Goal: Complete application form

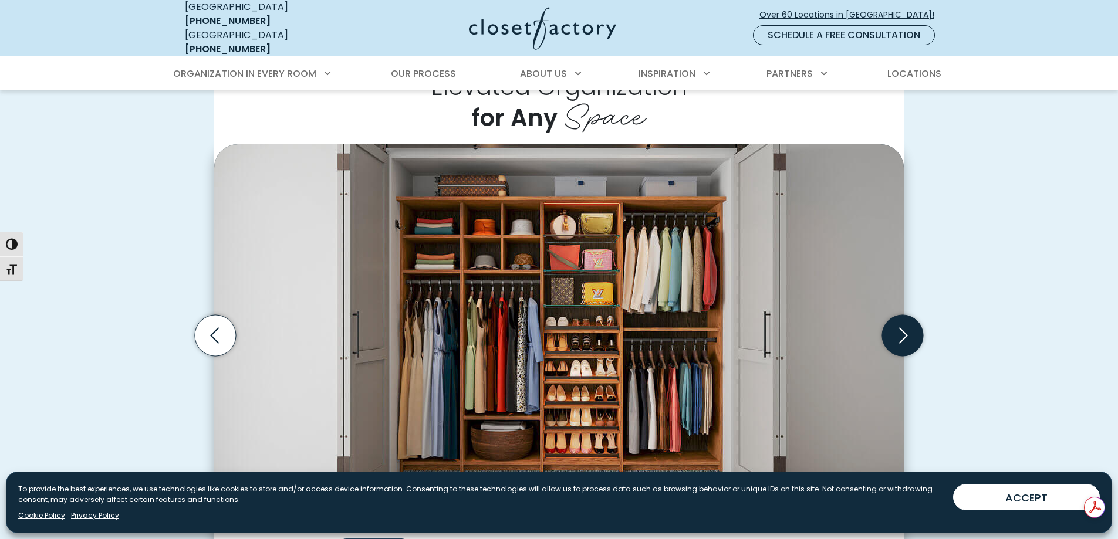
click at [895, 331] on icon "Next slide" at bounding box center [902, 335] width 41 height 41
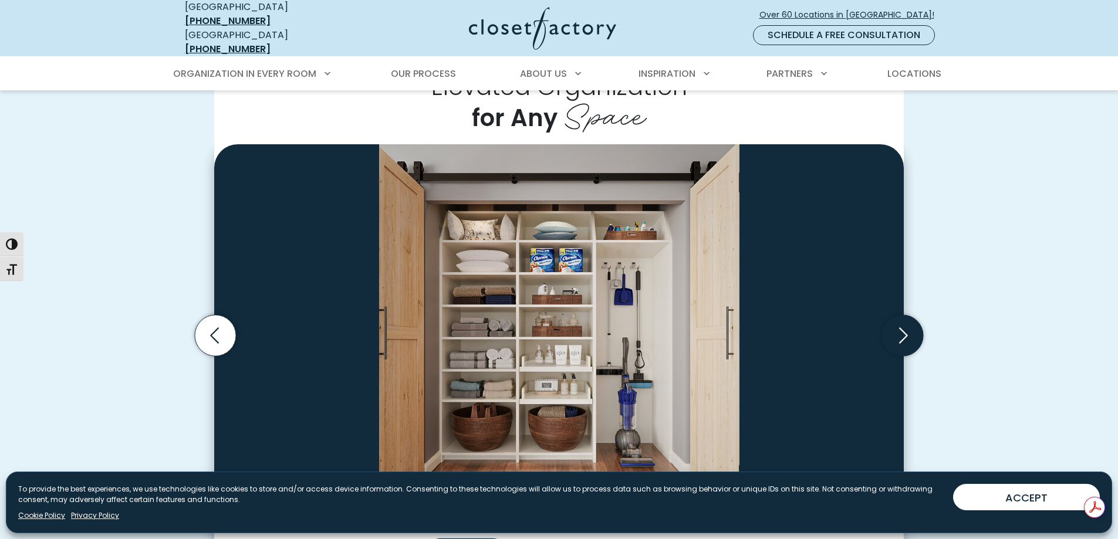
click at [895, 331] on icon "Next slide" at bounding box center [902, 335] width 41 height 41
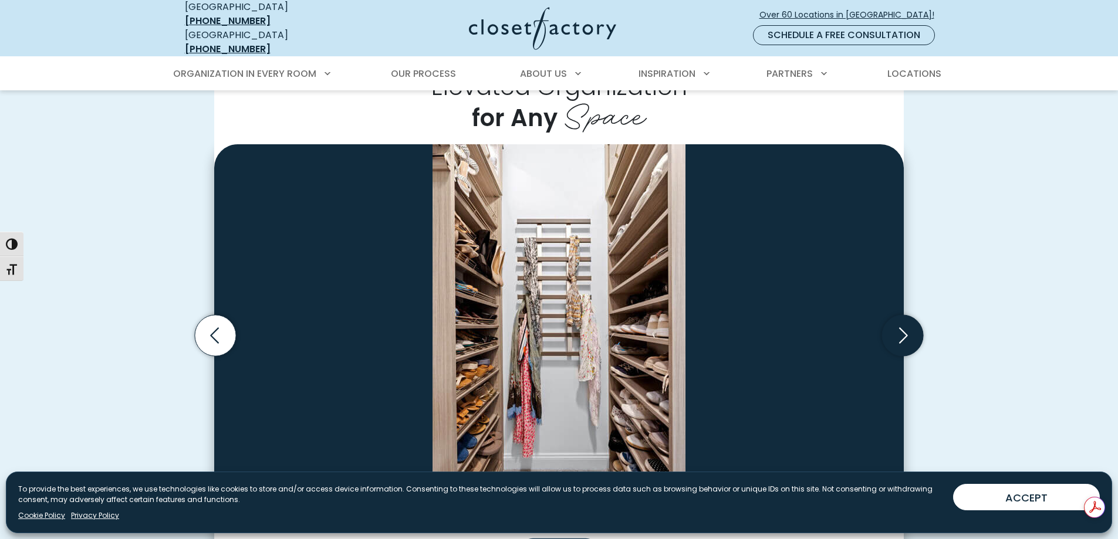
click at [895, 331] on icon "Next slide" at bounding box center [902, 335] width 41 height 41
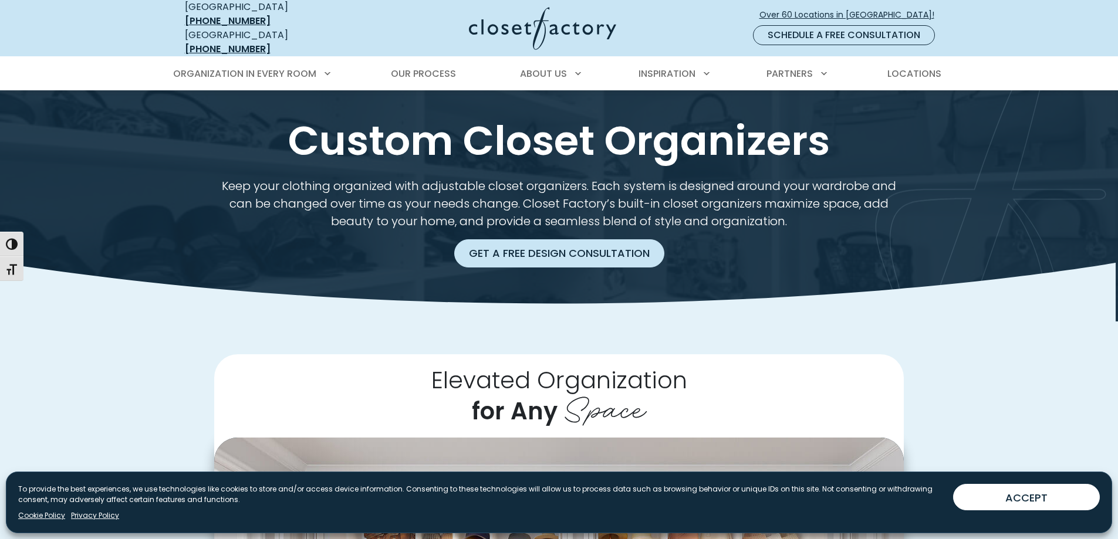
click at [583, 242] on link "Get a Free Design Consultation" at bounding box center [559, 253] width 210 height 28
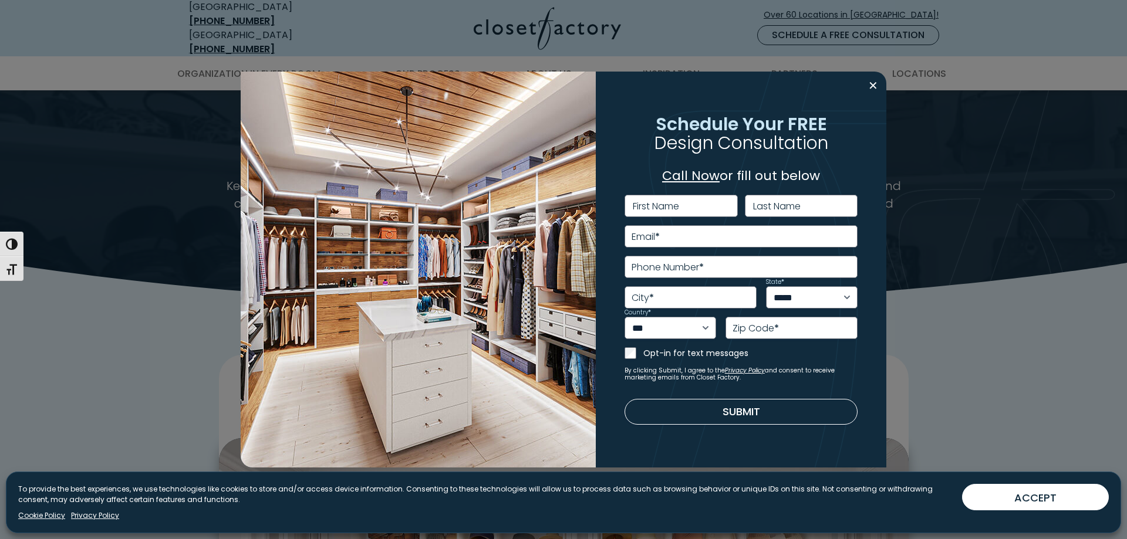
click at [643, 210] on label "First Name" at bounding box center [656, 206] width 46 height 9
click at [643, 210] on input "First Name" at bounding box center [680, 206] width 113 height 22
type input "***"
type input "**********"
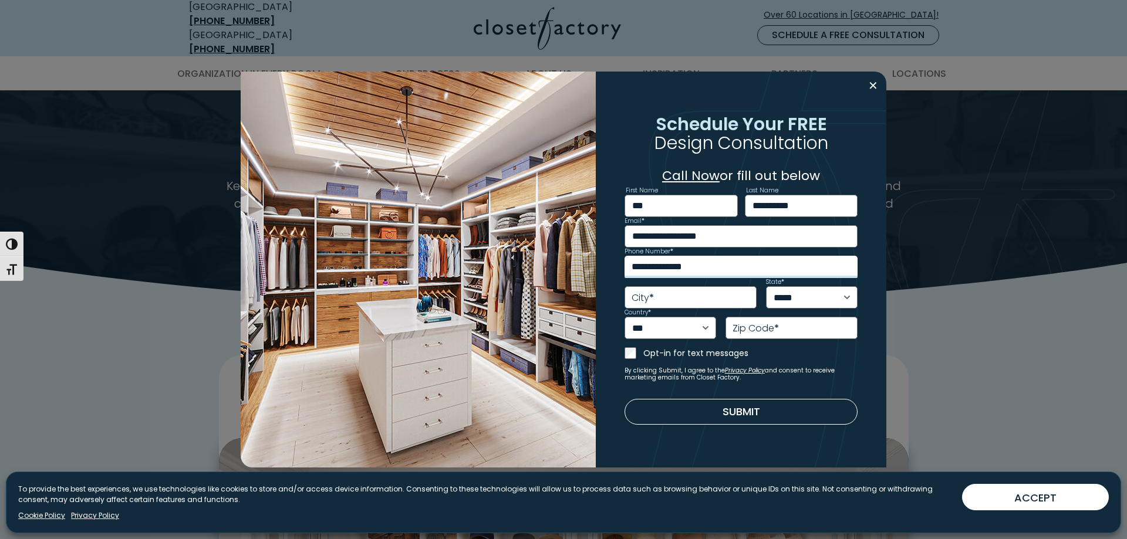
type input "**********"
type input "*****"
select select "**"
type input "*****"
click at [659, 404] on button "Submit" at bounding box center [741, 412] width 234 height 26
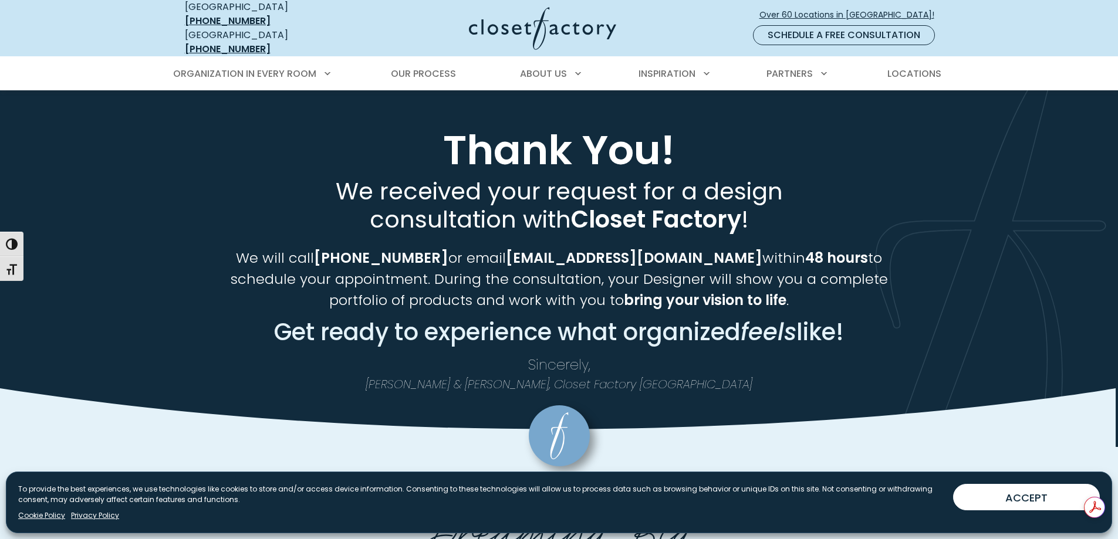
click at [482, 248] on span "We will call (786) 597-0513 or email islendanay@gmail.com within 48 hours to sc…" at bounding box center [559, 279] width 657 height 62
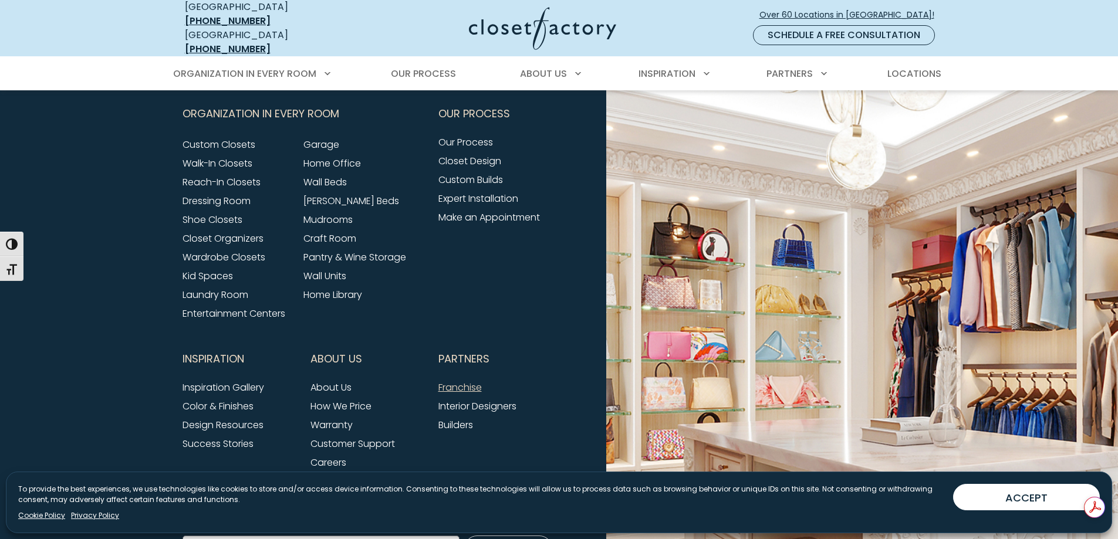
click at [458, 381] on link "Franchise" at bounding box center [459, 387] width 43 height 13
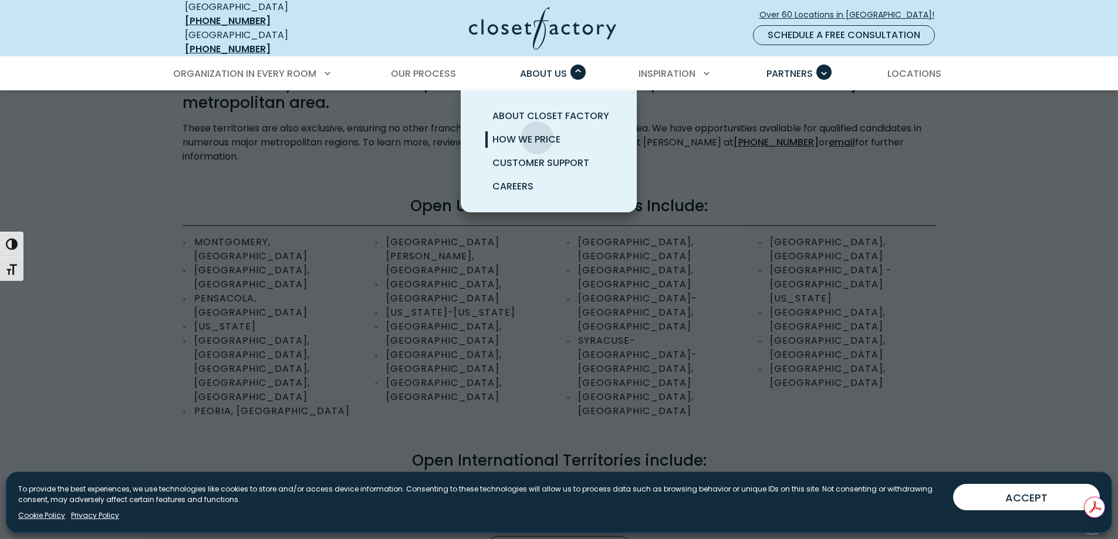
click at [537, 133] on span "How We Price" at bounding box center [526, 139] width 68 height 13
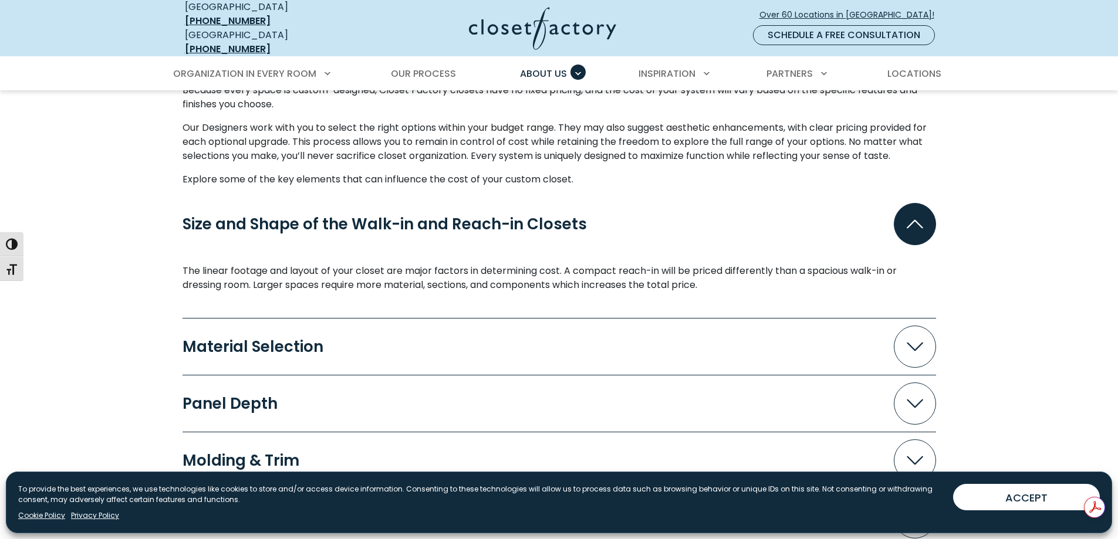
click at [904, 341] on span "Accordion" at bounding box center [915, 347] width 42 height 42
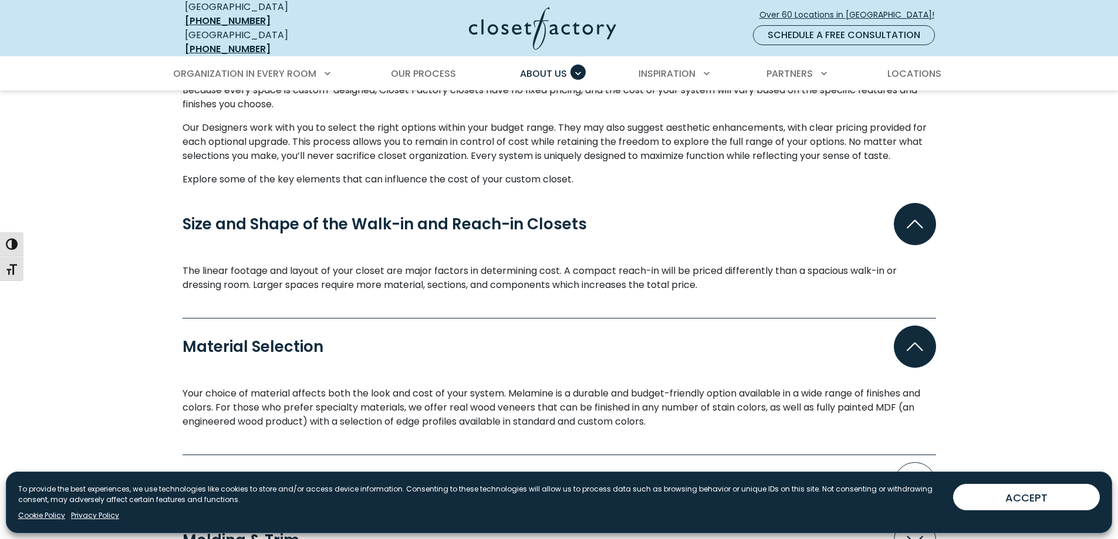
scroll to position [1291, 0]
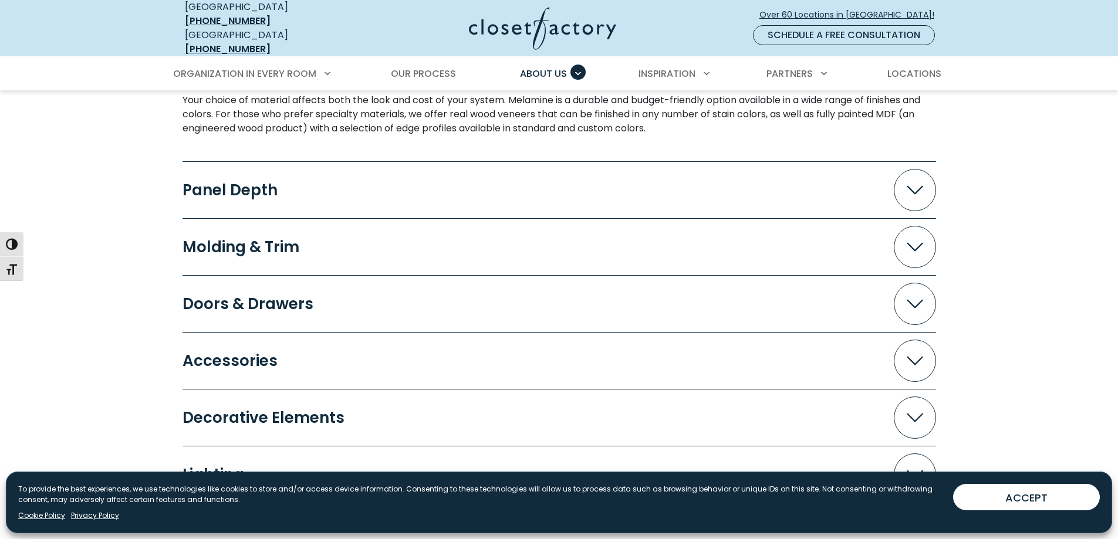
click at [907, 191] on span "Accordion" at bounding box center [915, 190] width 42 height 42
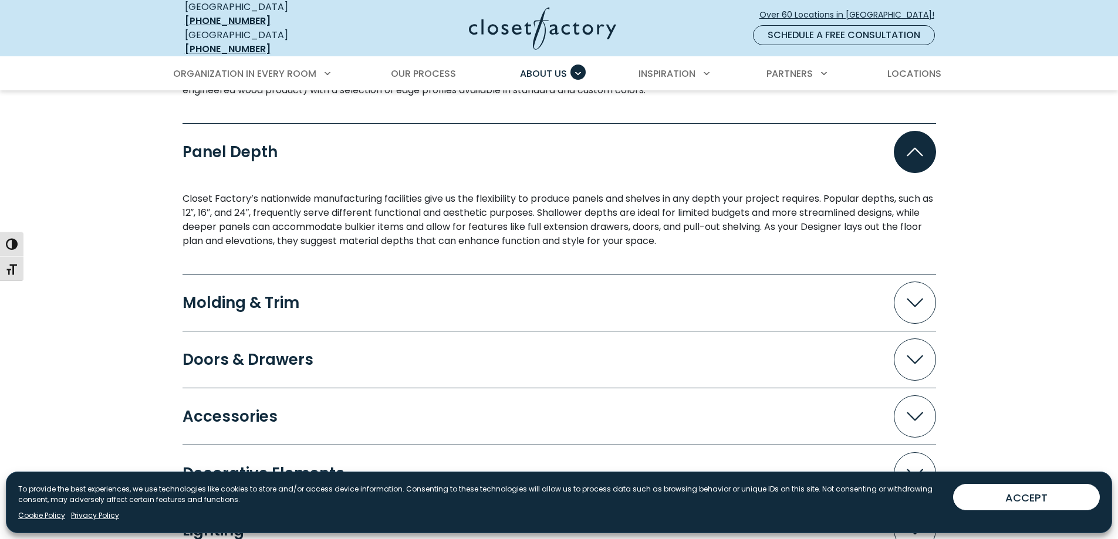
scroll to position [1350, 0]
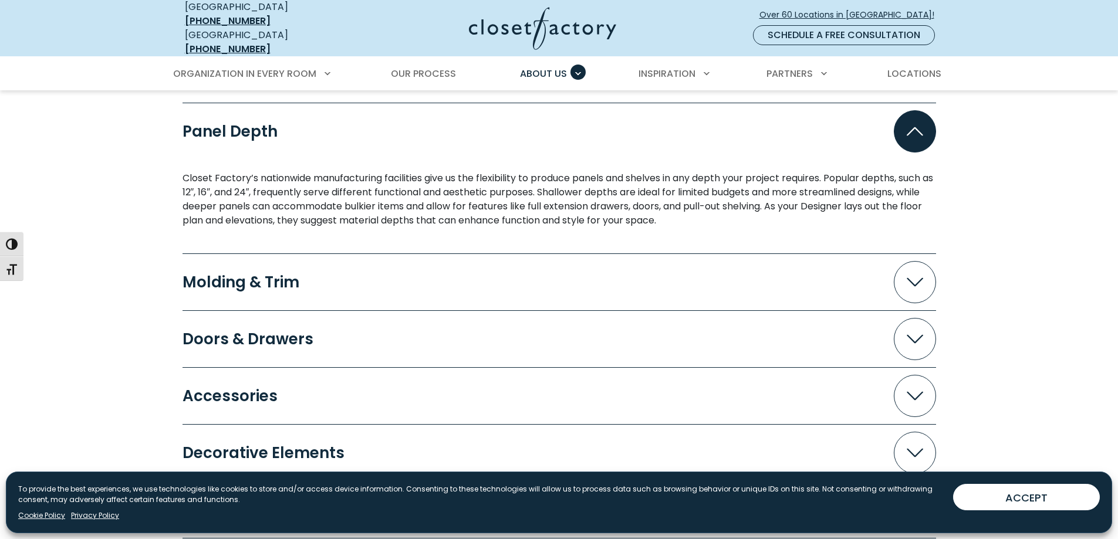
click at [913, 278] on span "Accordion" at bounding box center [915, 282] width 42 height 42
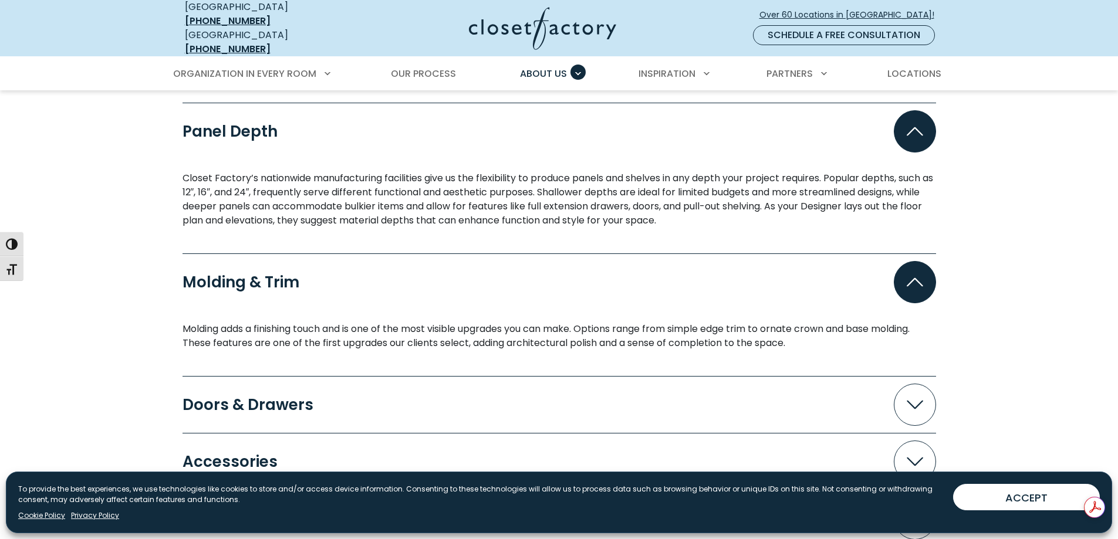
scroll to position [0, 0]
click at [916, 387] on span "Accordion" at bounding box center [915, 405] width 42 height 42
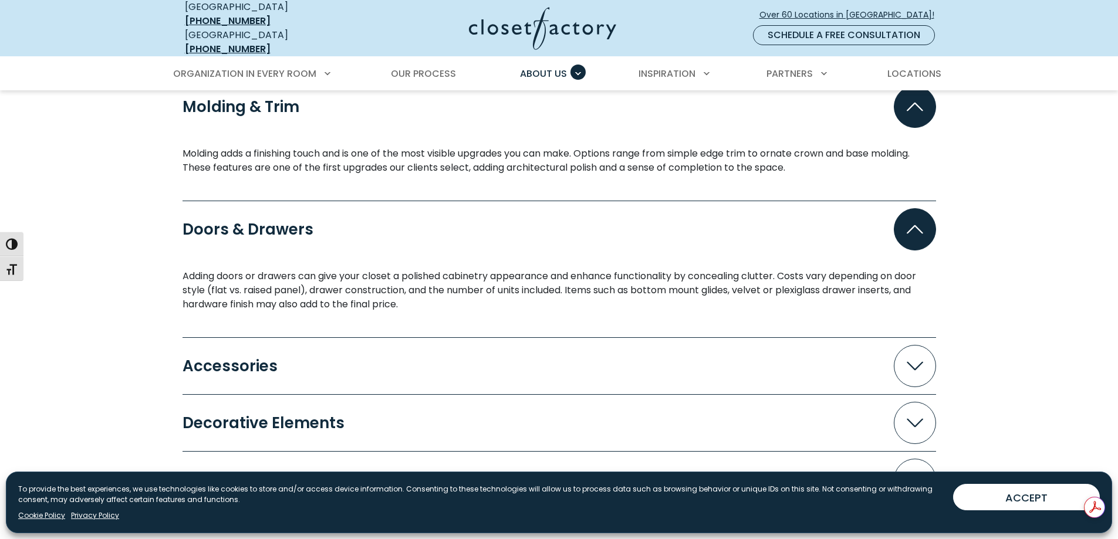
scroll to position [1526, 0]
click at [922, 364] on span "Accordion" at bounding box center [915, 366] width 42 height 42
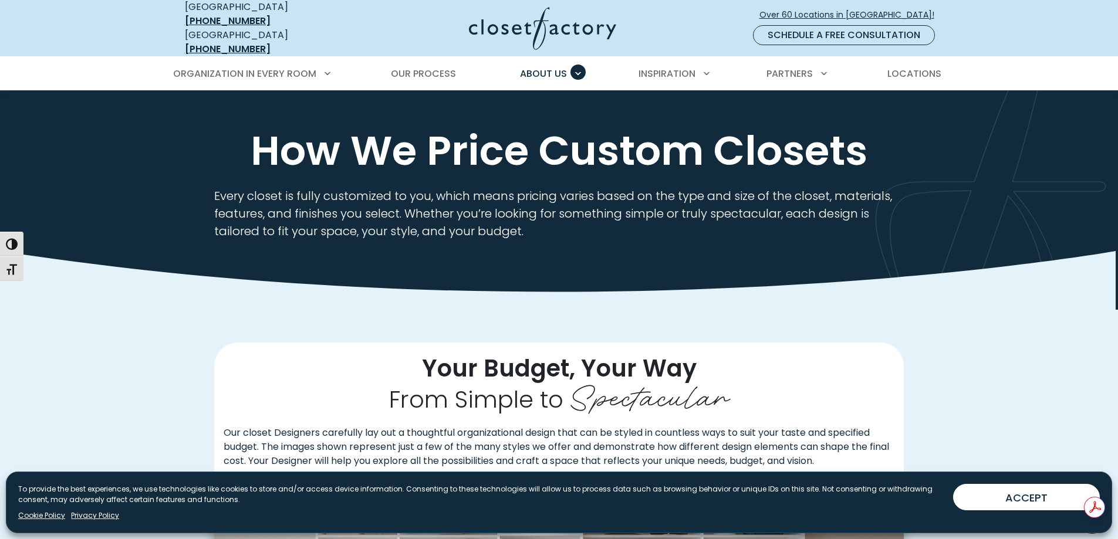
scroll to position [0, 0]
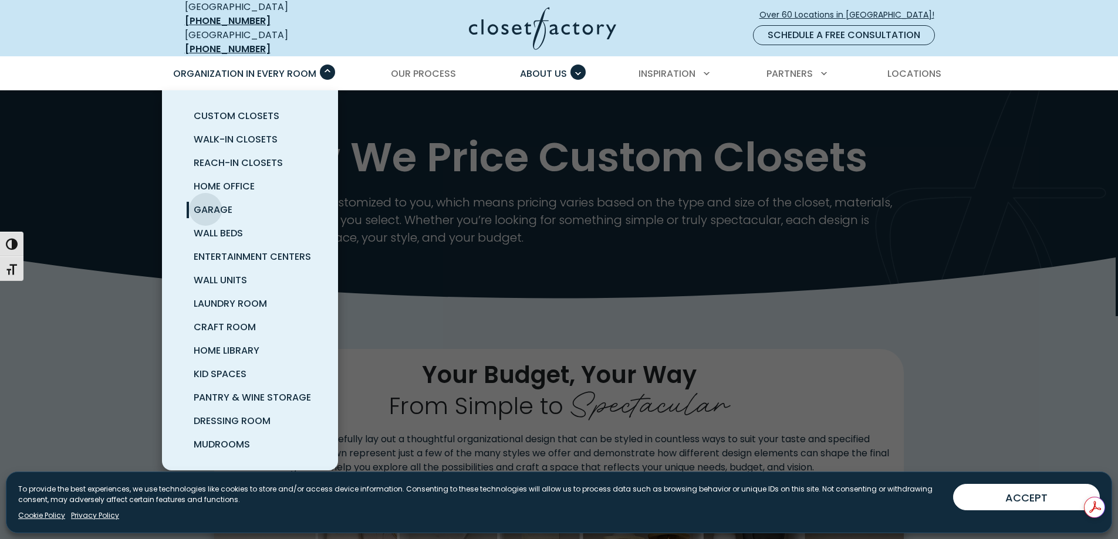
click at [205, 203] on span "Garage" at bounding box center [213, 209] width 39 height 13
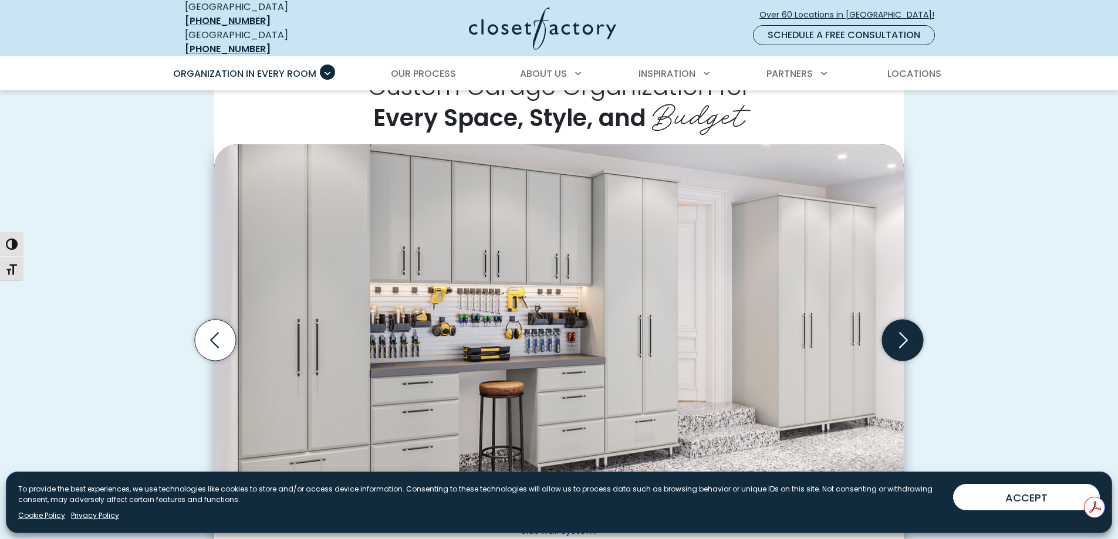
click at [897, 336] on icon "Next slide" at bounding box center [902, 340] width 41 height 41
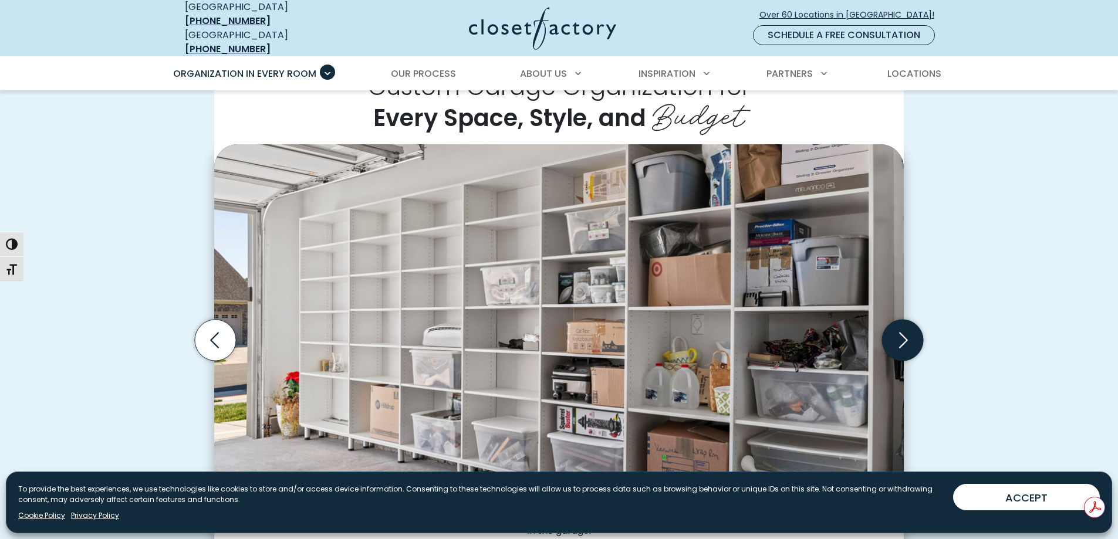
click at [897, 336] on icon "Next slide" at bounding box center [902, 340] width 41 height 41
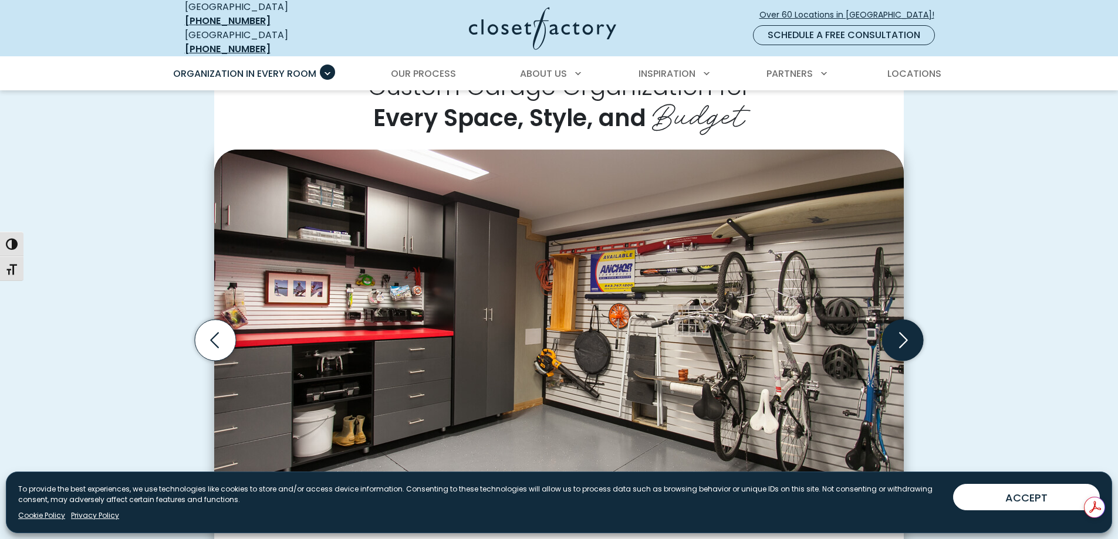
click at [897, 336] on icon "Next slide" at bounding box center [902, 340] width 41 height 41
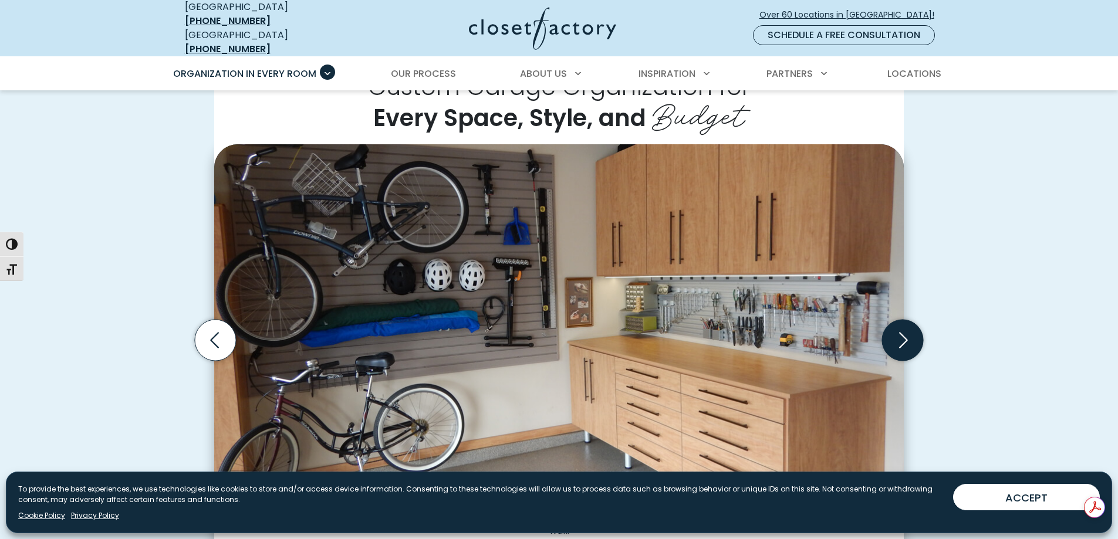
click at [897, 336] on icon "Next slide" at bounding box center [902, 340] width 41 height 41
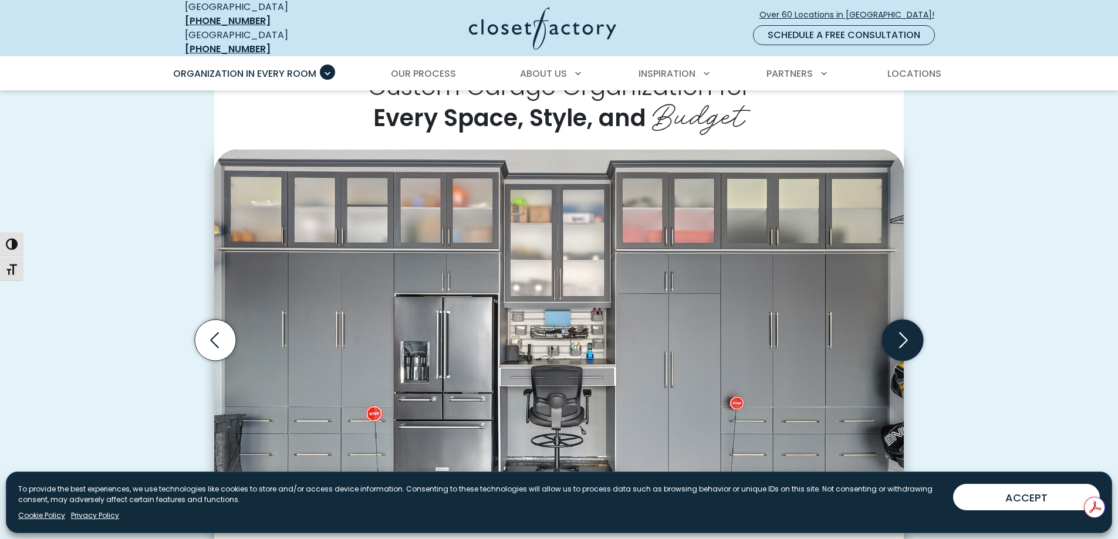
scroll to position [352, 0]
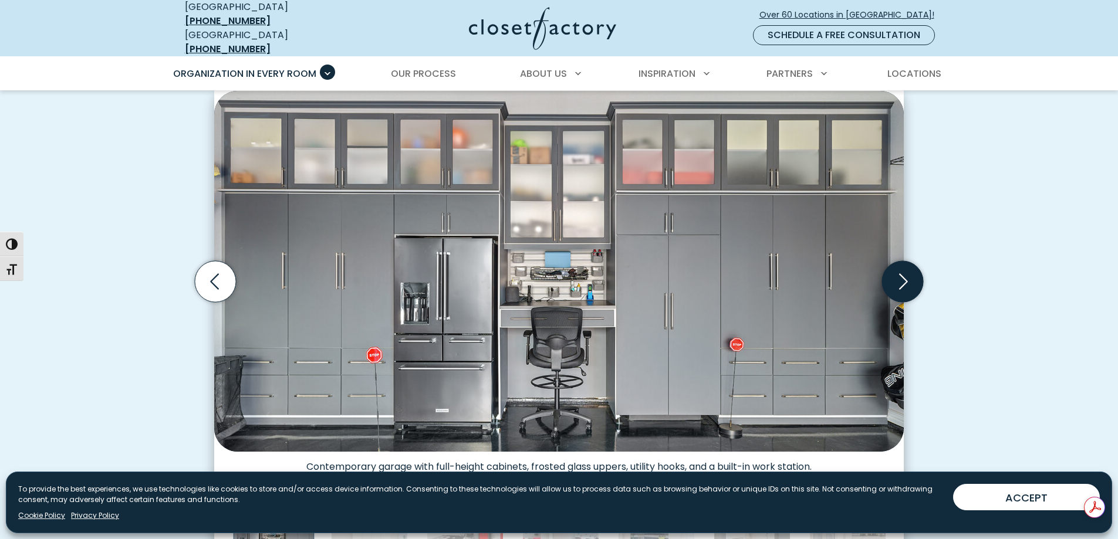
click at [906, 280] on icon "Next slide" at bounding box center [902, 281] width 41 height 41
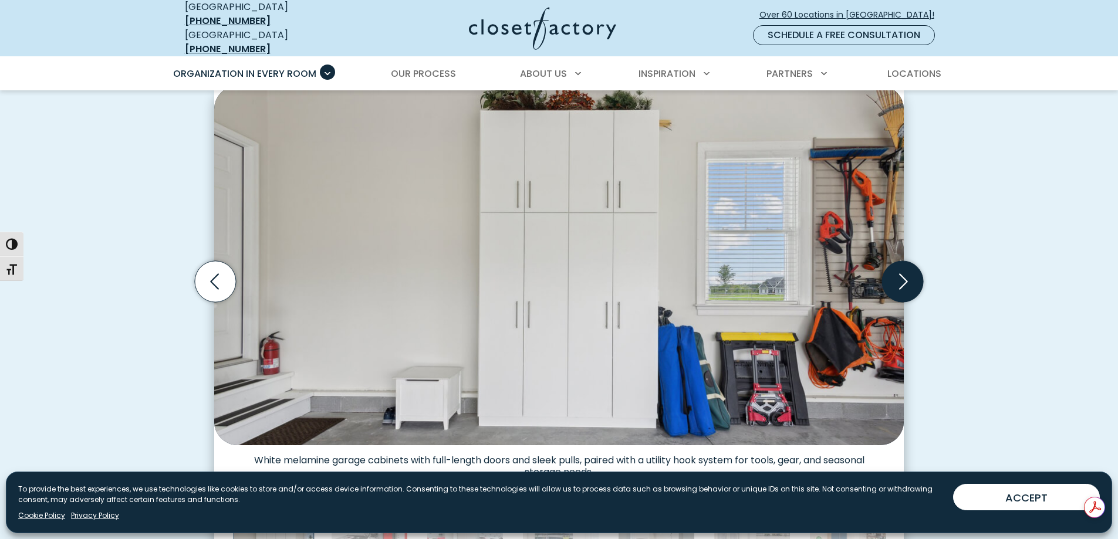
click at [906, 280] on icon "Next slide" at bounding box center [902, 281] width 41 height 41
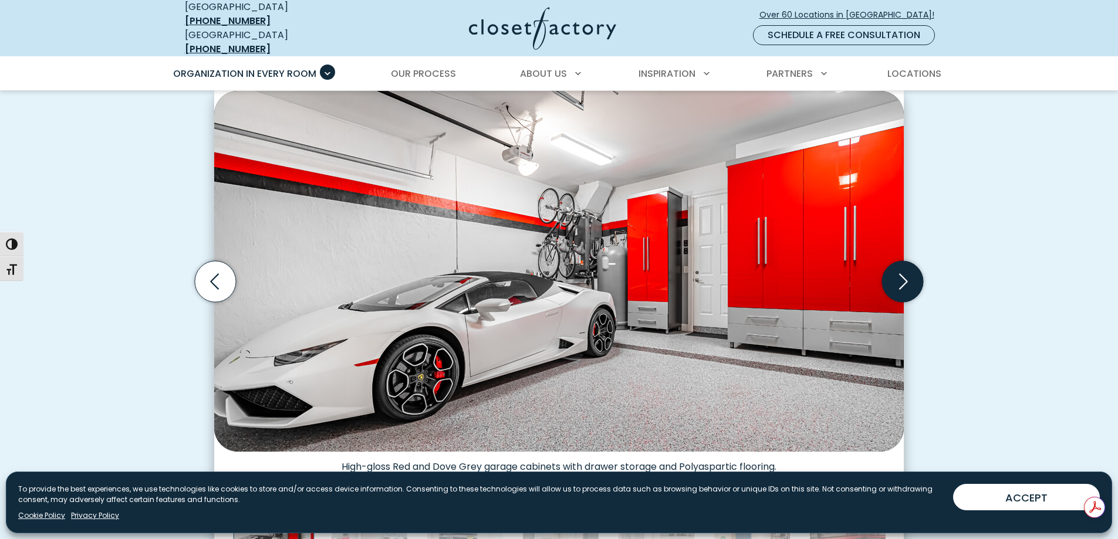
click at [906, 280] on icon "Next slide" at bounding box center [902, 281] width 41 height 41
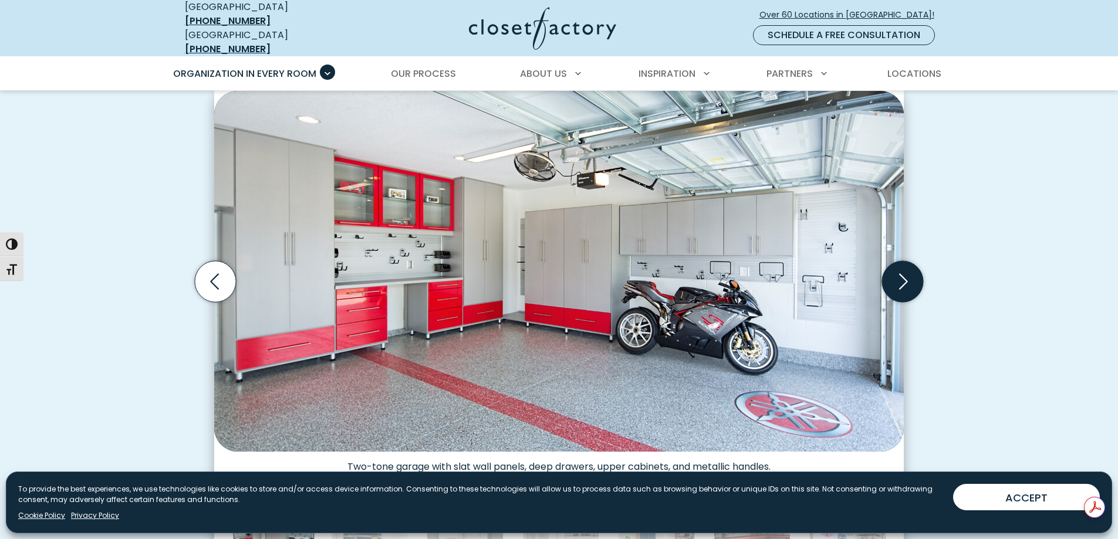
click at [906, 280] on icon "Next slide" at bounding box center [902, 281] width 41 height 41
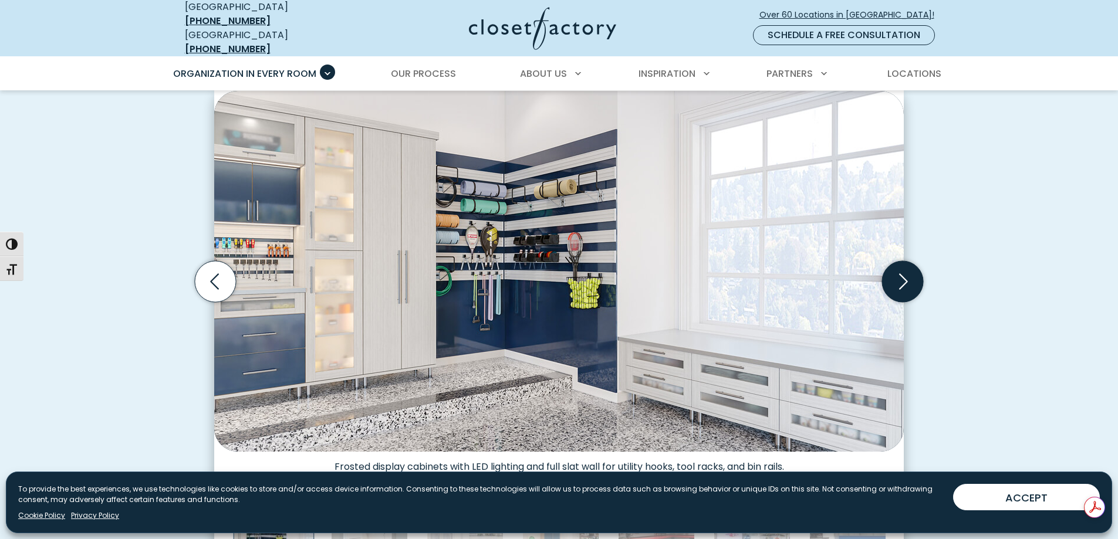
click at [906, 280] on icon "Next slide" at bounding box center [902, 281] width 41 height 41
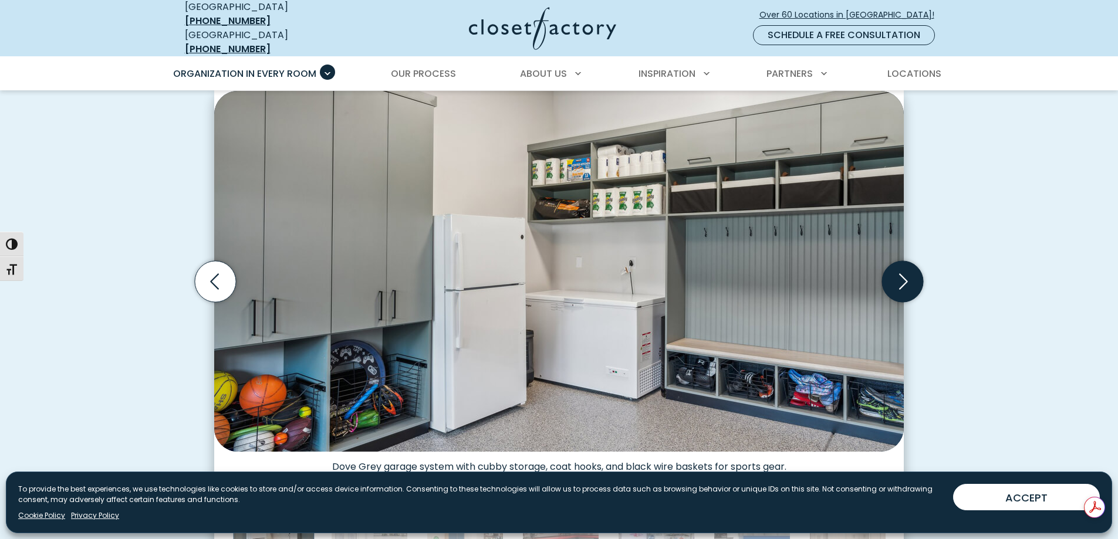
click at [906, 280] on icon "Next slide" at bounding box center [902, 281] width 41 height 41
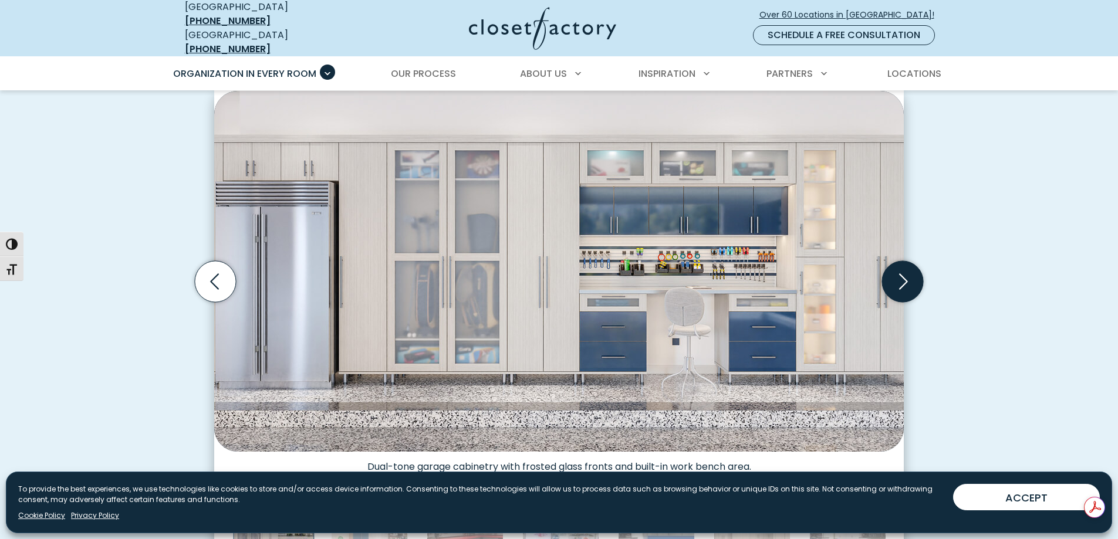
click at [906, 280] on icon "Next slide" at bounding box center [902, 281] width 41 height 41
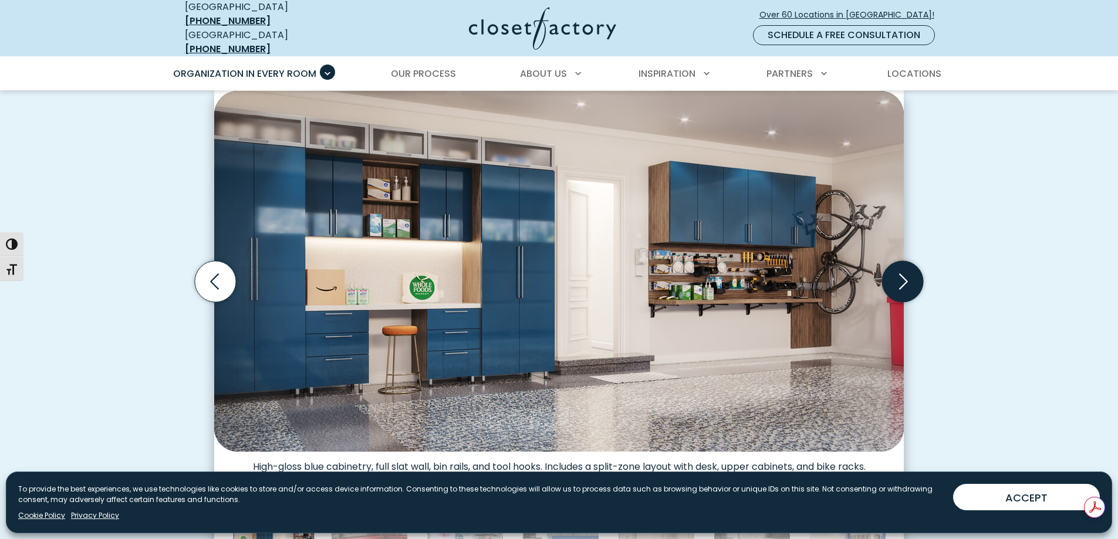
click at [906, 280] on icon "Next slide" at bounding box center [902, 281] width 41 height 41
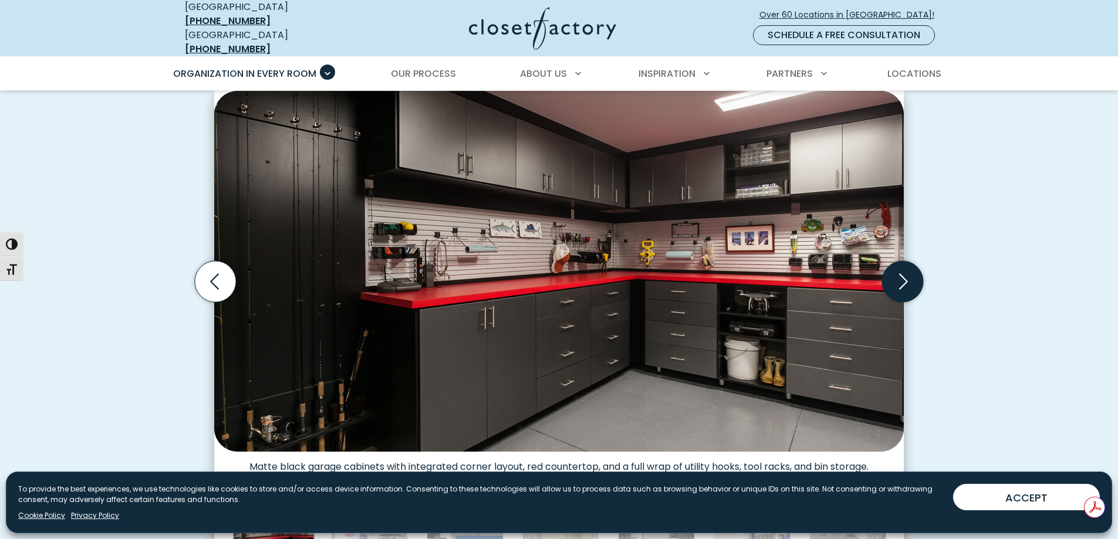
click at [906, 280] on icon "Next slide" at bounding box center [902, 281] width 41 height 41
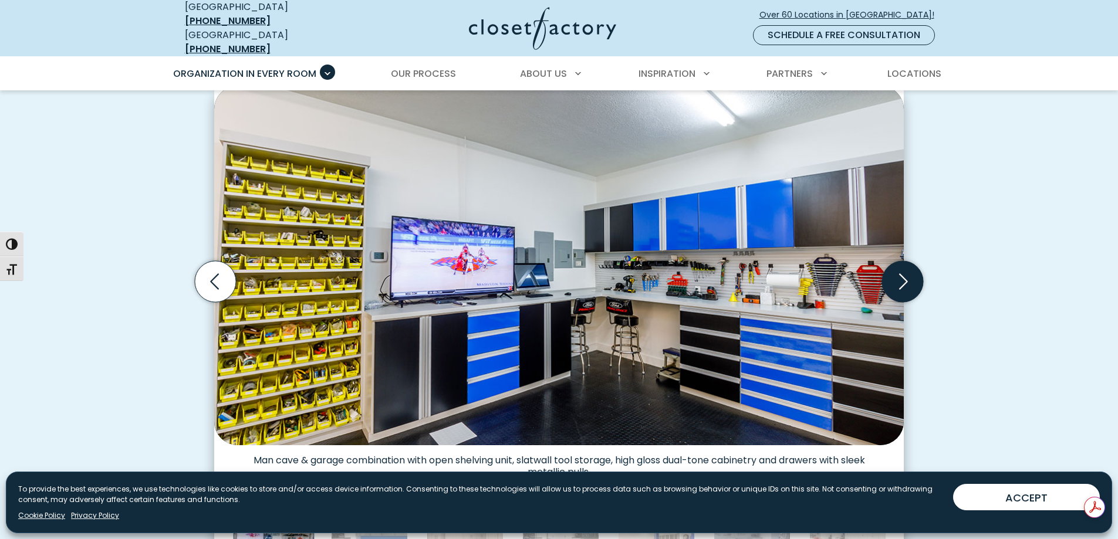
click at [906, 280] on icon "Next slide" at bounding box center [902, 281] width 41 height 41
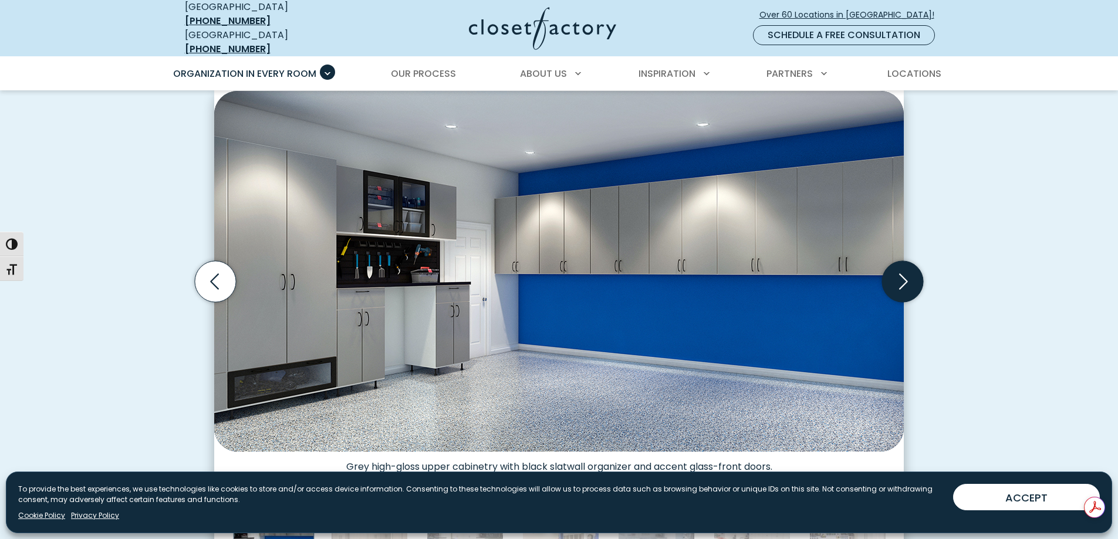
click at [906, 280] on icon "Next slide" at bounding box center [902, 281] width 41 height 41
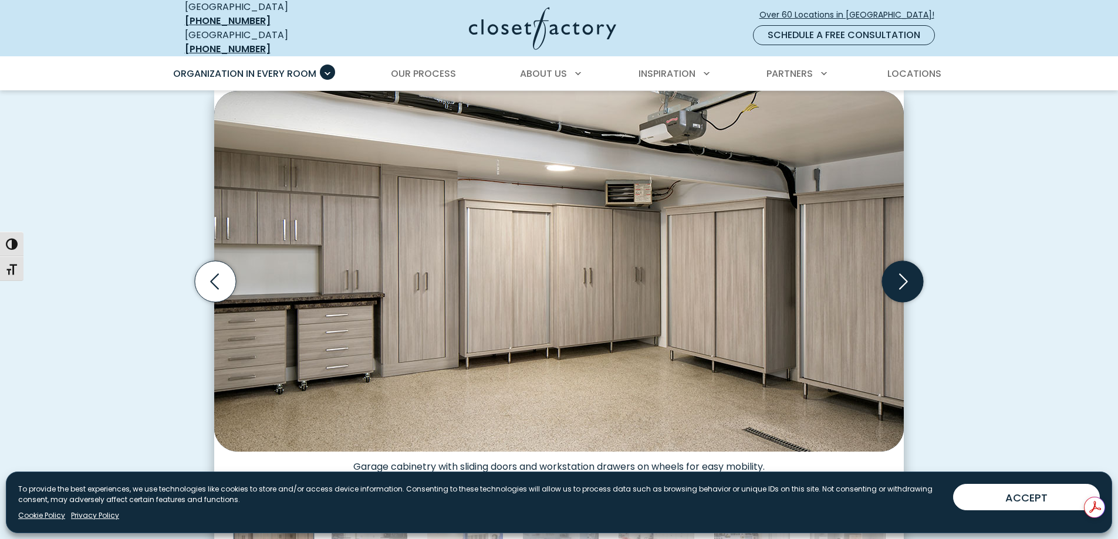
click at [906, 280] on icon "Next slide" at bounding box center [902, 281] width 41 height 41
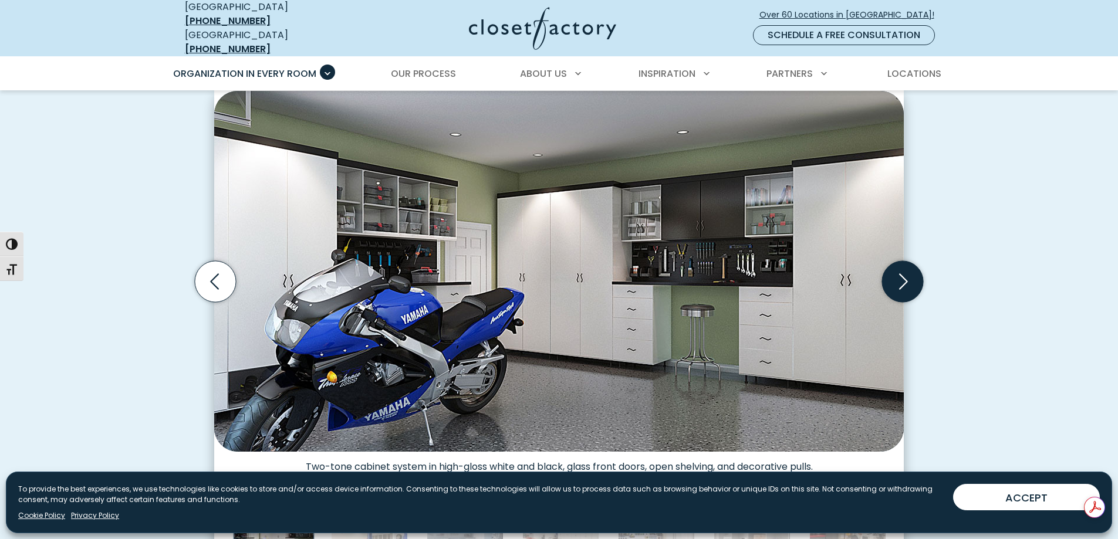
click at [906, 280] on icon "Next slide" at bounding box center [902, 281] width 41 height 41
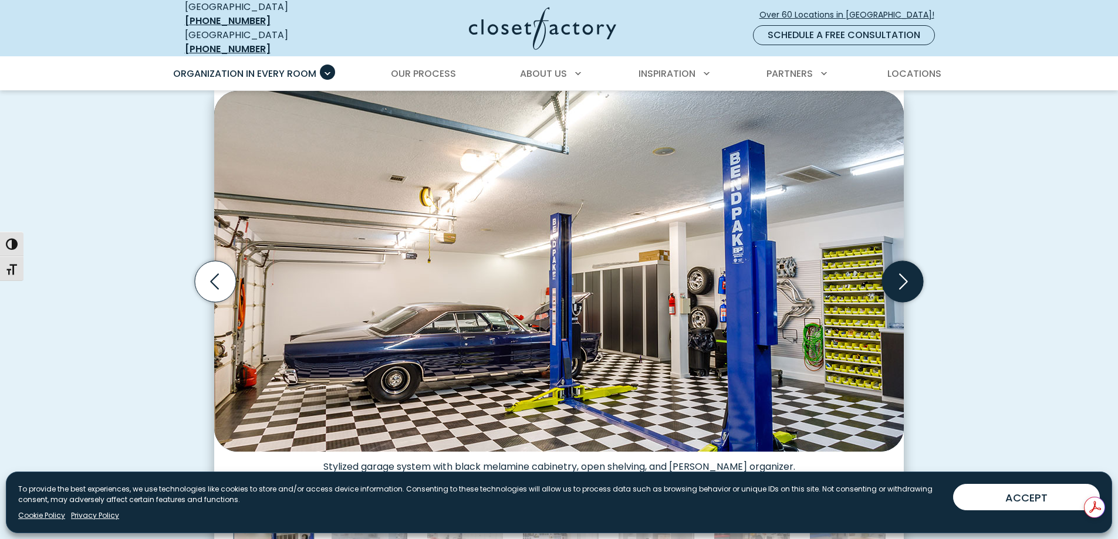
click at [906, 280] on icon "Next slide" at bounding box center [902, 281] width 41 height 41
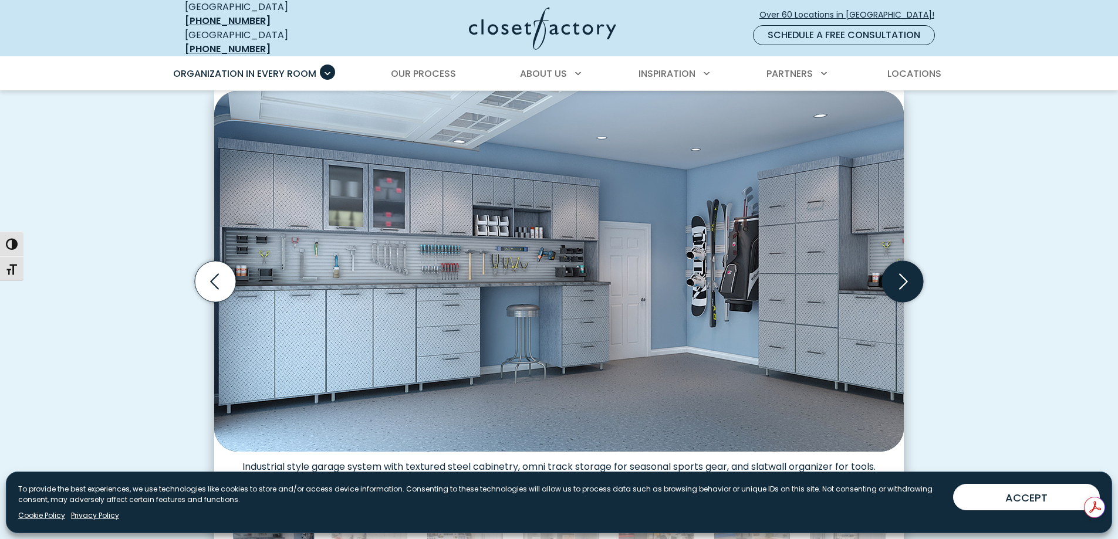
click at [906, 280] on icon "Next slide" at bounding box center [902, 281] width 41 height 41
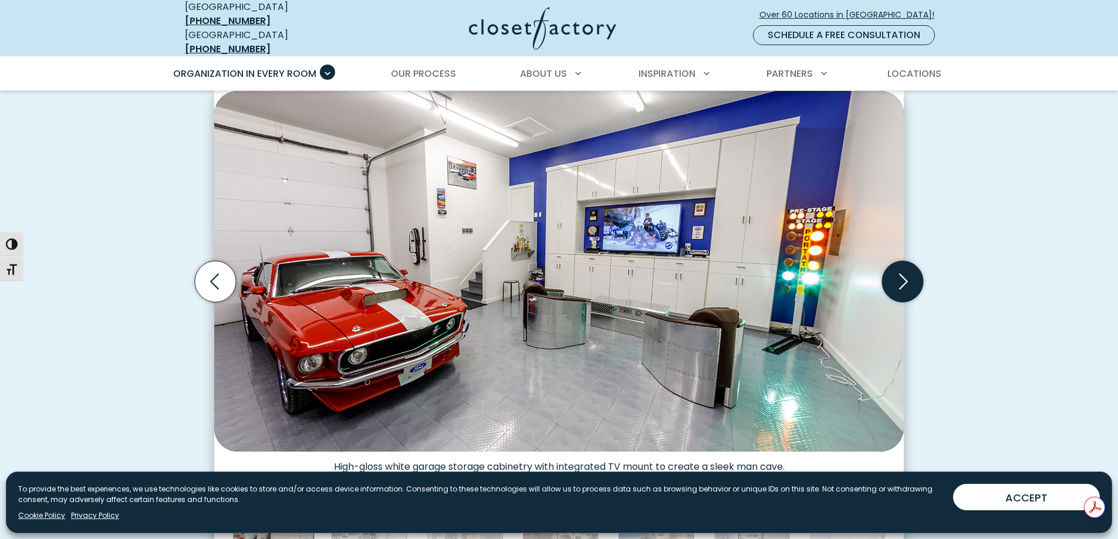
click at [906, 280] on icon "Next slide" at bounding box center [902, 281] width 41 height 41
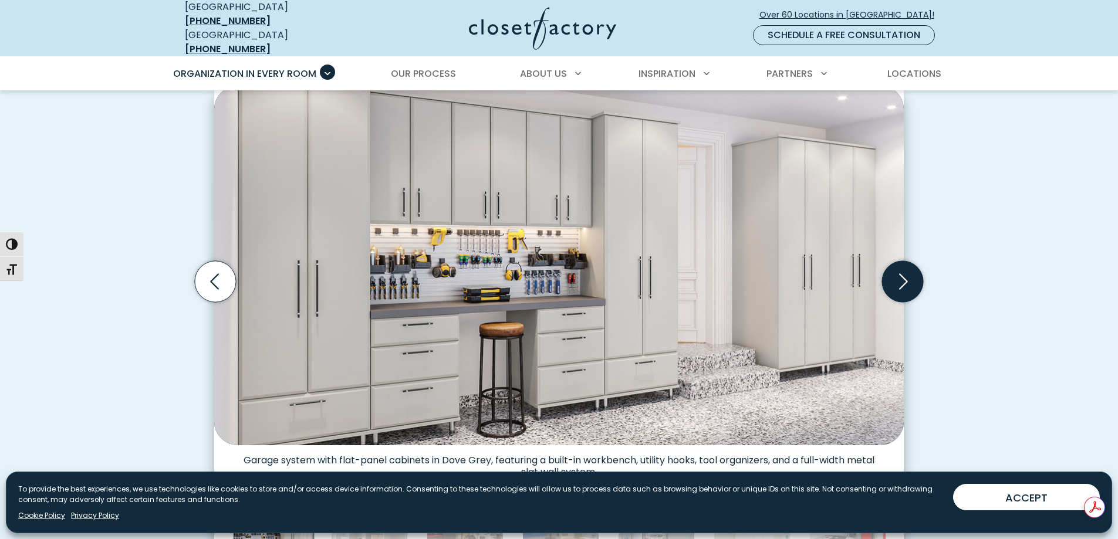
click at [906, 280] on icon "Next slide" at bounding box center [902, 281] width 41 height 41
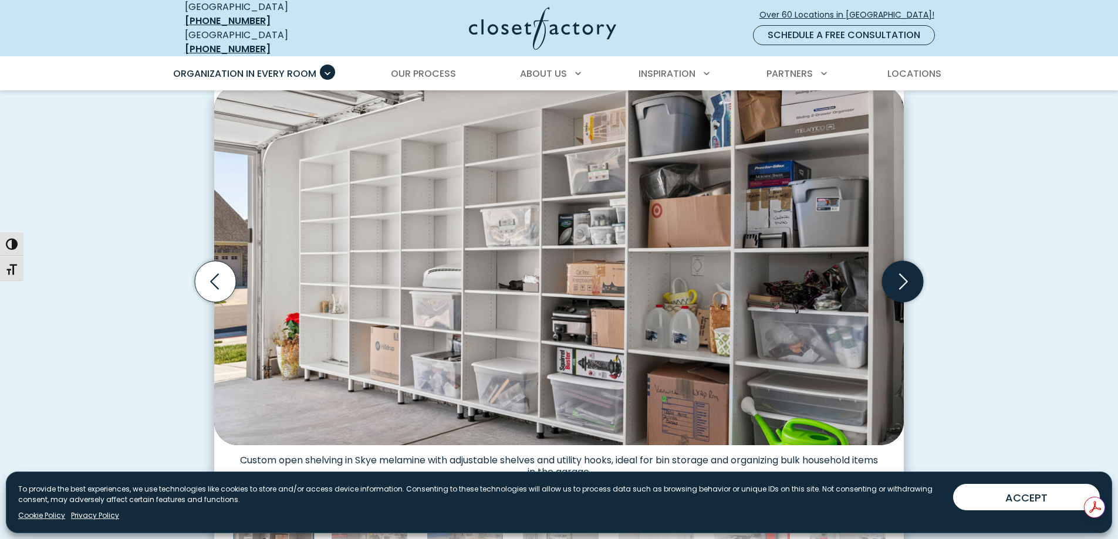
click at [906, 280] on icon "Next slide" at bounding box center [902, 281] width 41 height 41
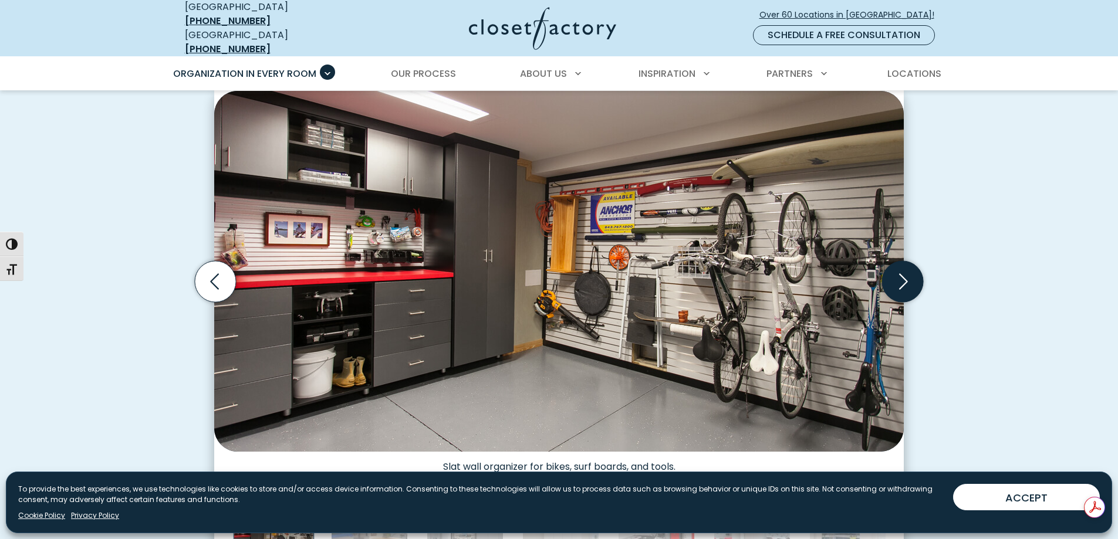
click at [906, 280] on icon "Next slide" at bounding box center [902, 281] width 41 height 41
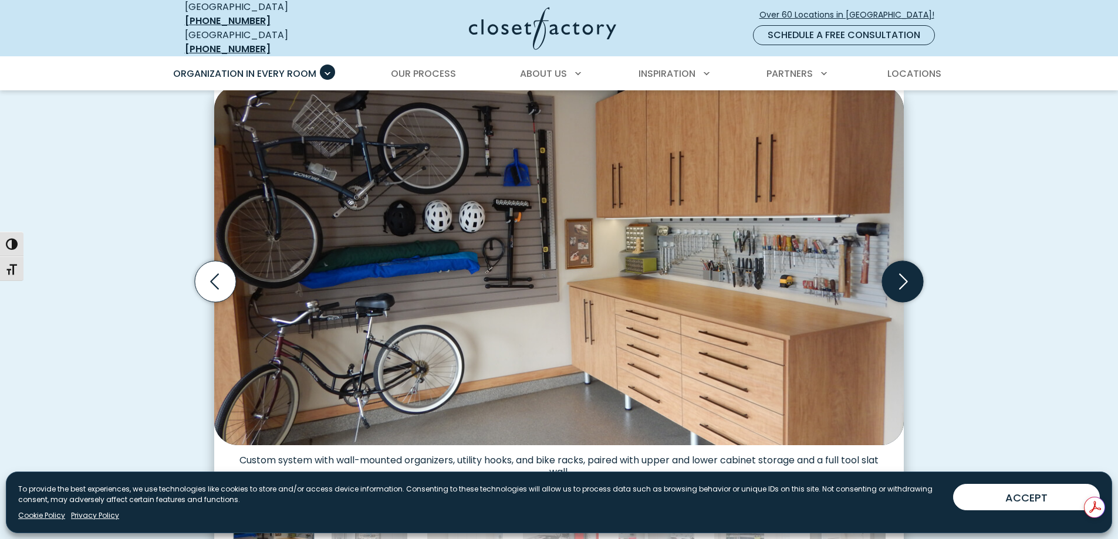
click at [906, 280] on icon "Next slide" at bounding box center [902, 281] width 41 height 41
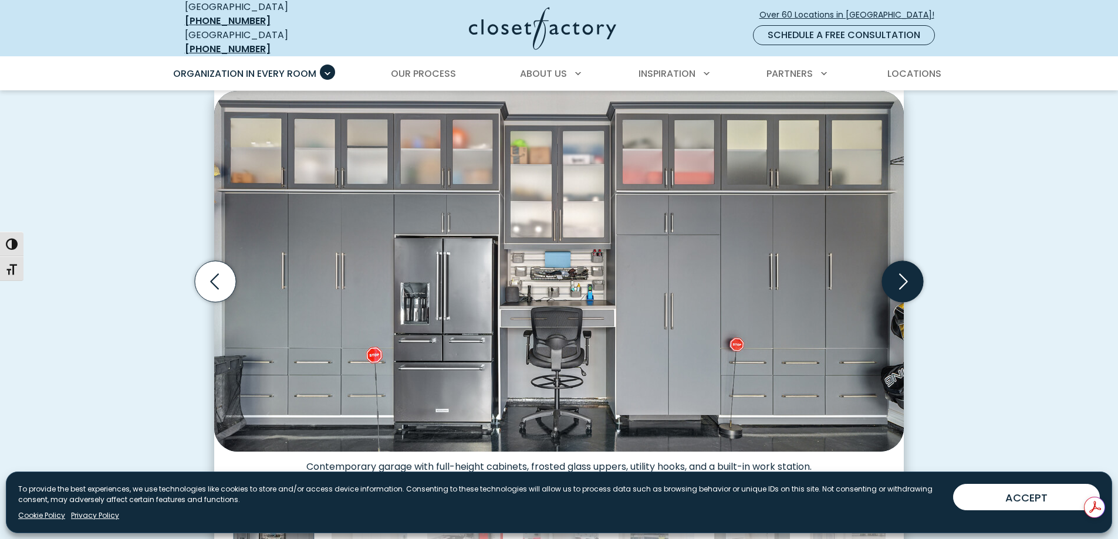
click at [906, 280] on icon "Next slide" at bounding box center [902, 281] width 41 height 41
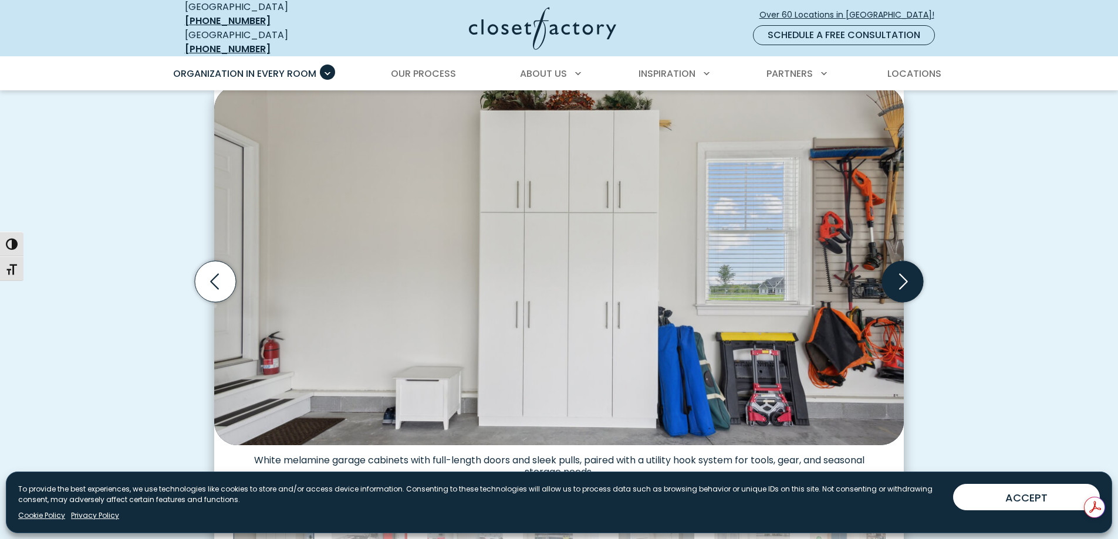
click at [906, 280] on icon "Next slide" at bounding box center [902, 281] width 41 height 41
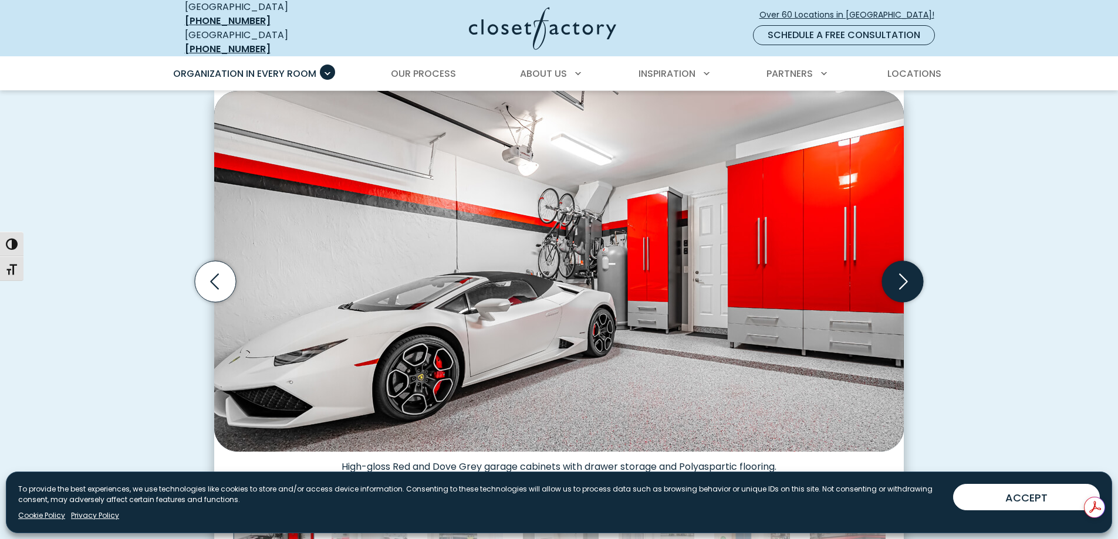
click at [906, 280] on icon "Next slide" at bounding box center [902, 281] width 41 height 41
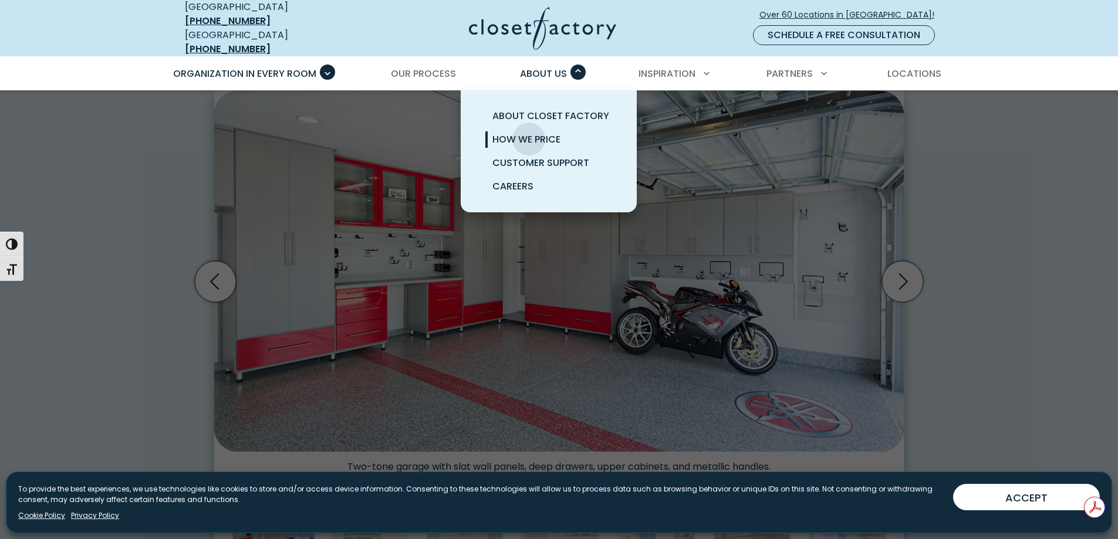
click at [529, 133] on span "How We Price" at bounding box center [526, 139] width 68 height 13
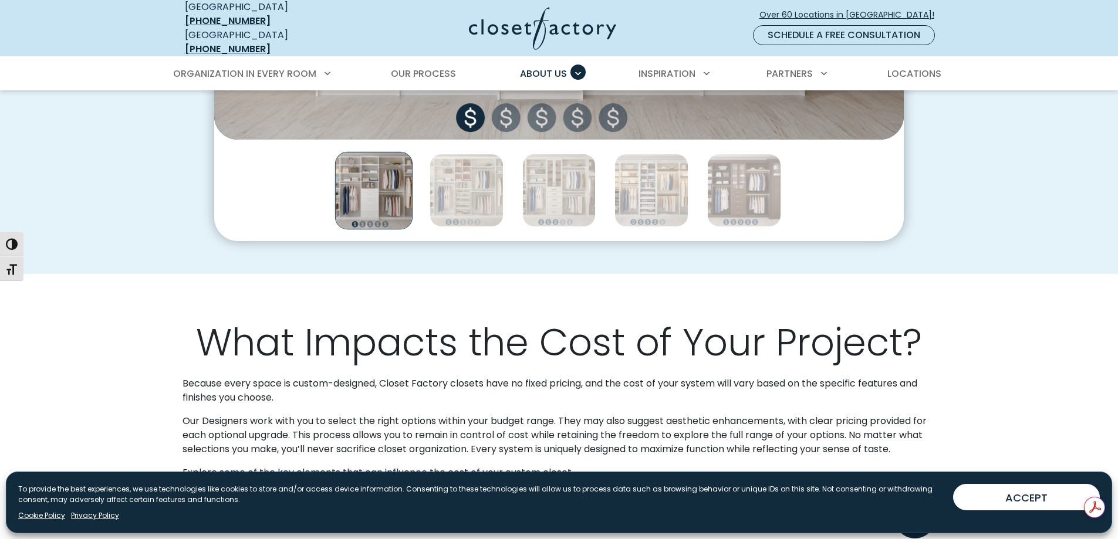
scroll to position [998, 0]
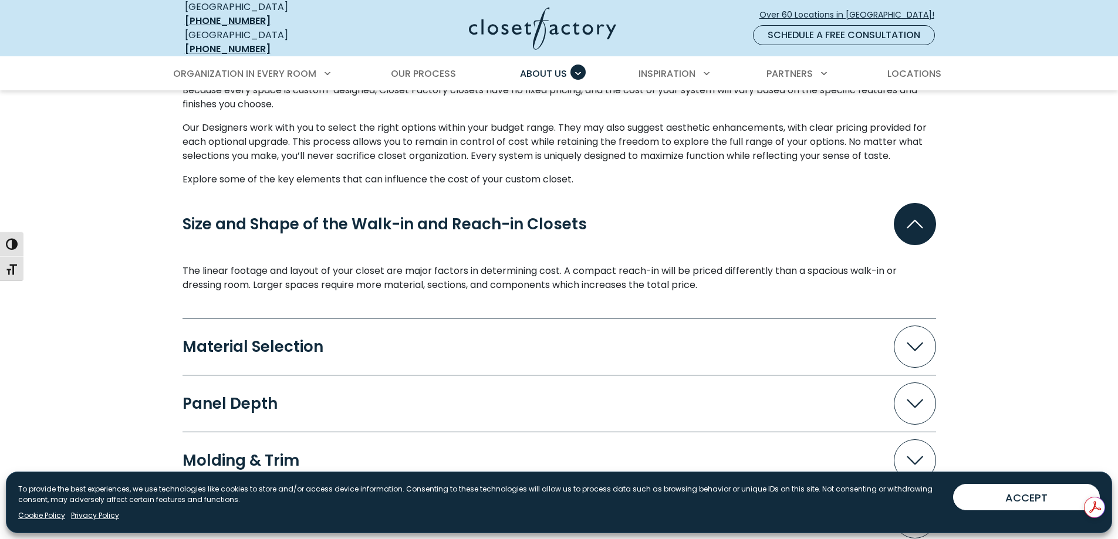
click at [427, 340] on button "Material Selection" at bounding box center [560, 347] width 754 height 42
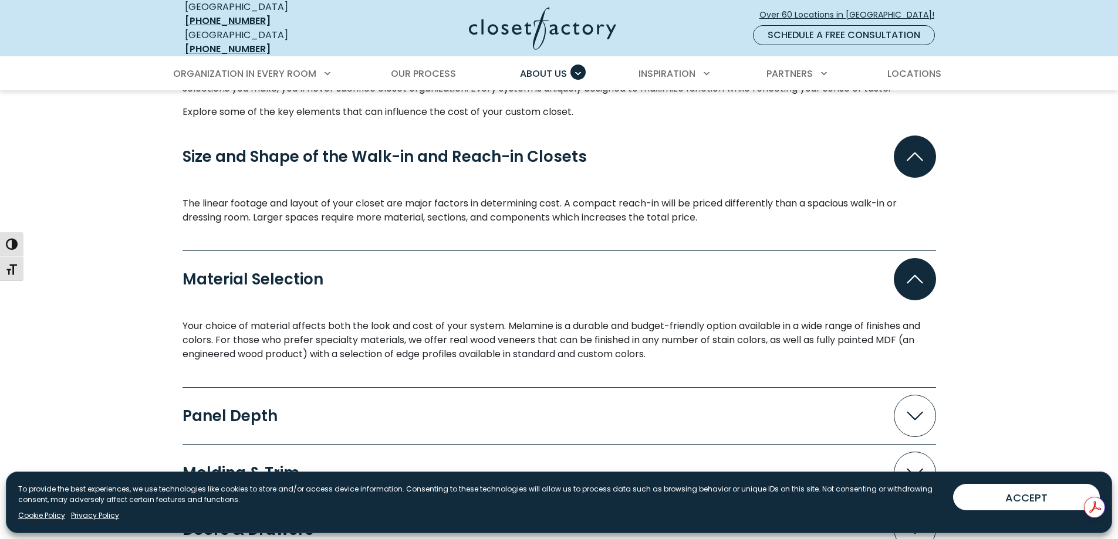
scroll to position [1174, 0]
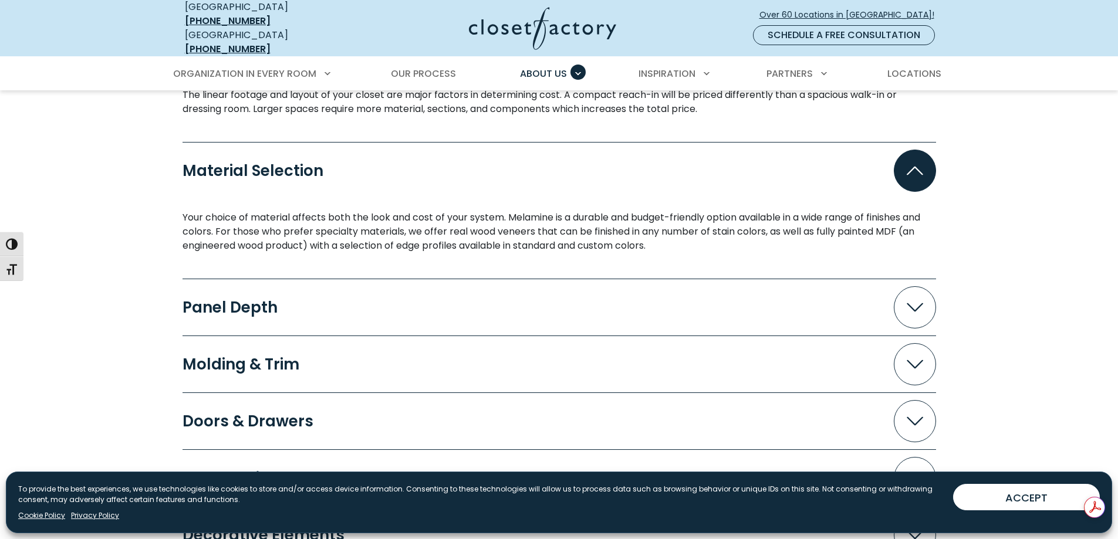
click at [357, 310] on button "Panel Depth" at bounding box center [560, 307] width 754 height 42
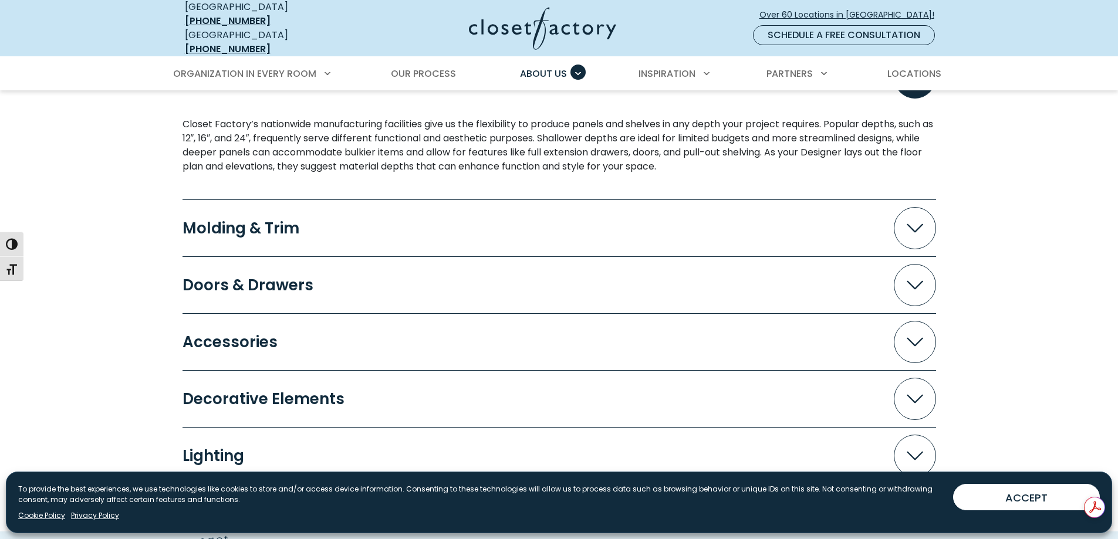
scroll to position [1409, 0]
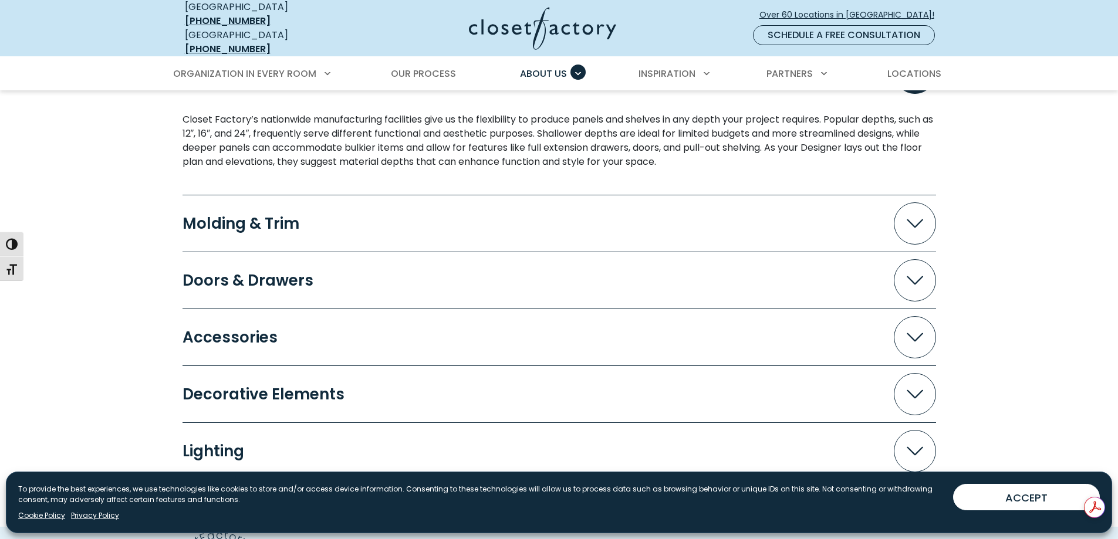
click at [424, 327] on button "Accessories" at bounding box center [560, 337] width 754 height 42
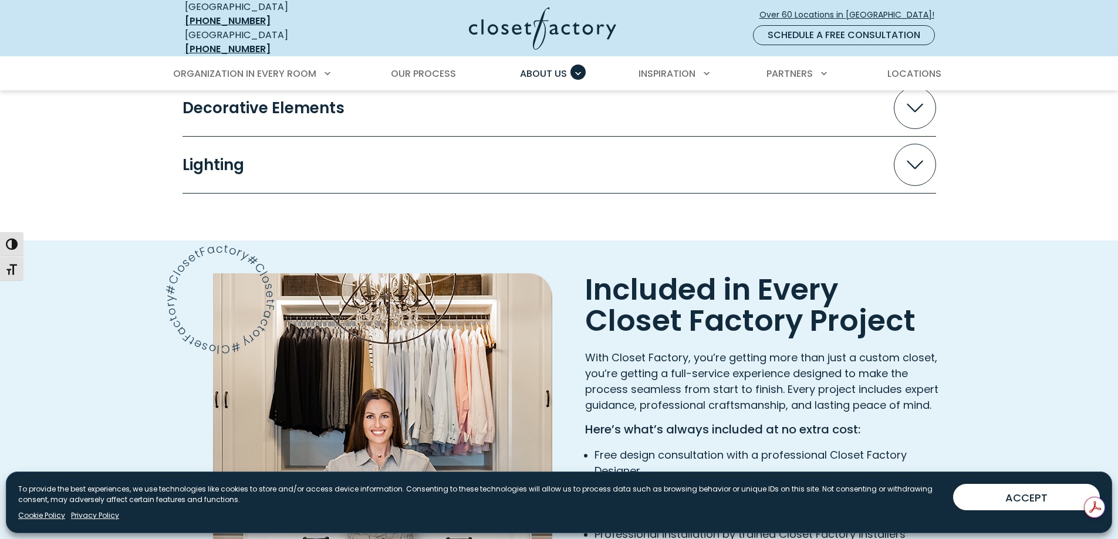
scroll to position [2054, 0]
